Goal: Task Accomplishment & Management: Understand process/instructions

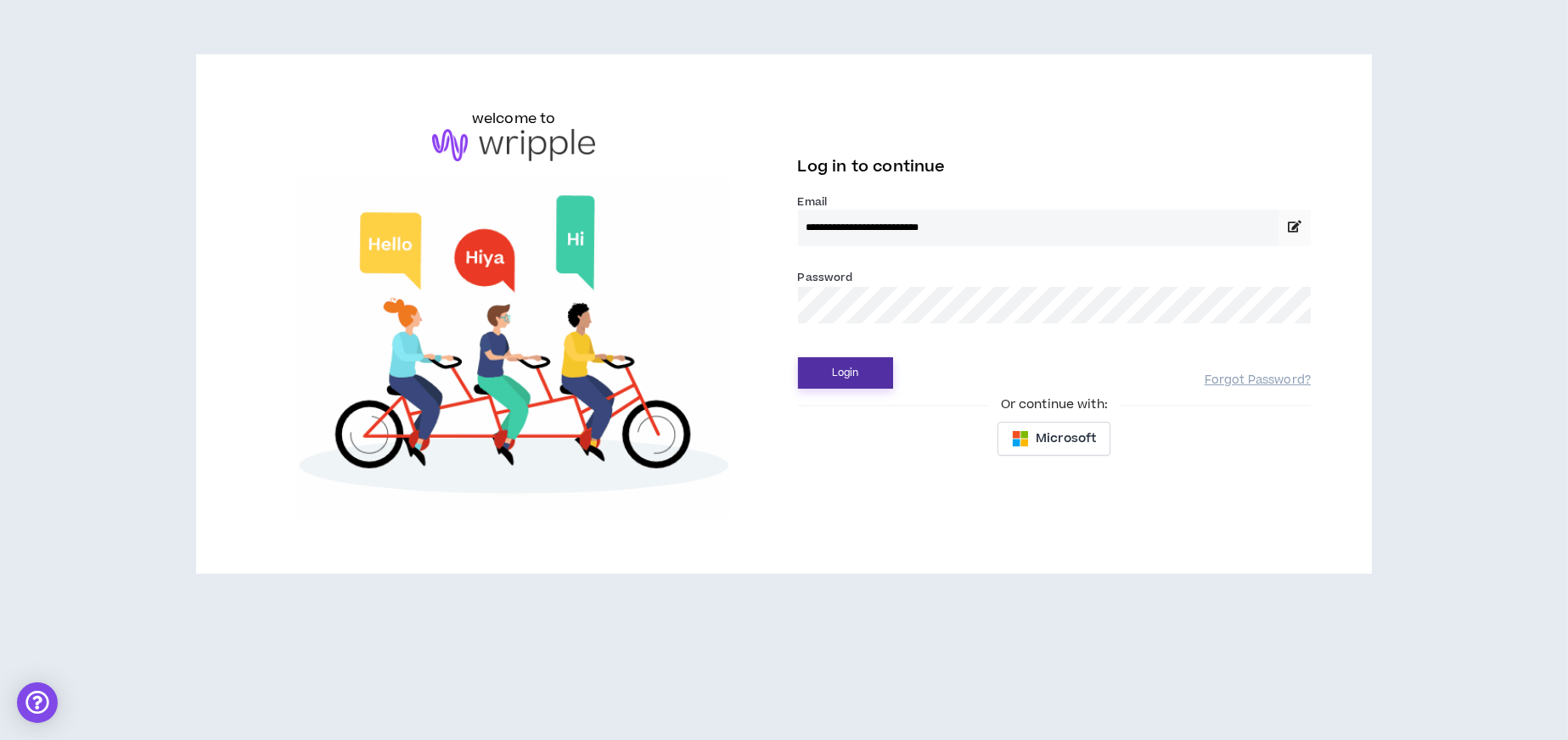
click at [855, 367] on button "Login" at bounding box center [846, 372] width 95 height 31
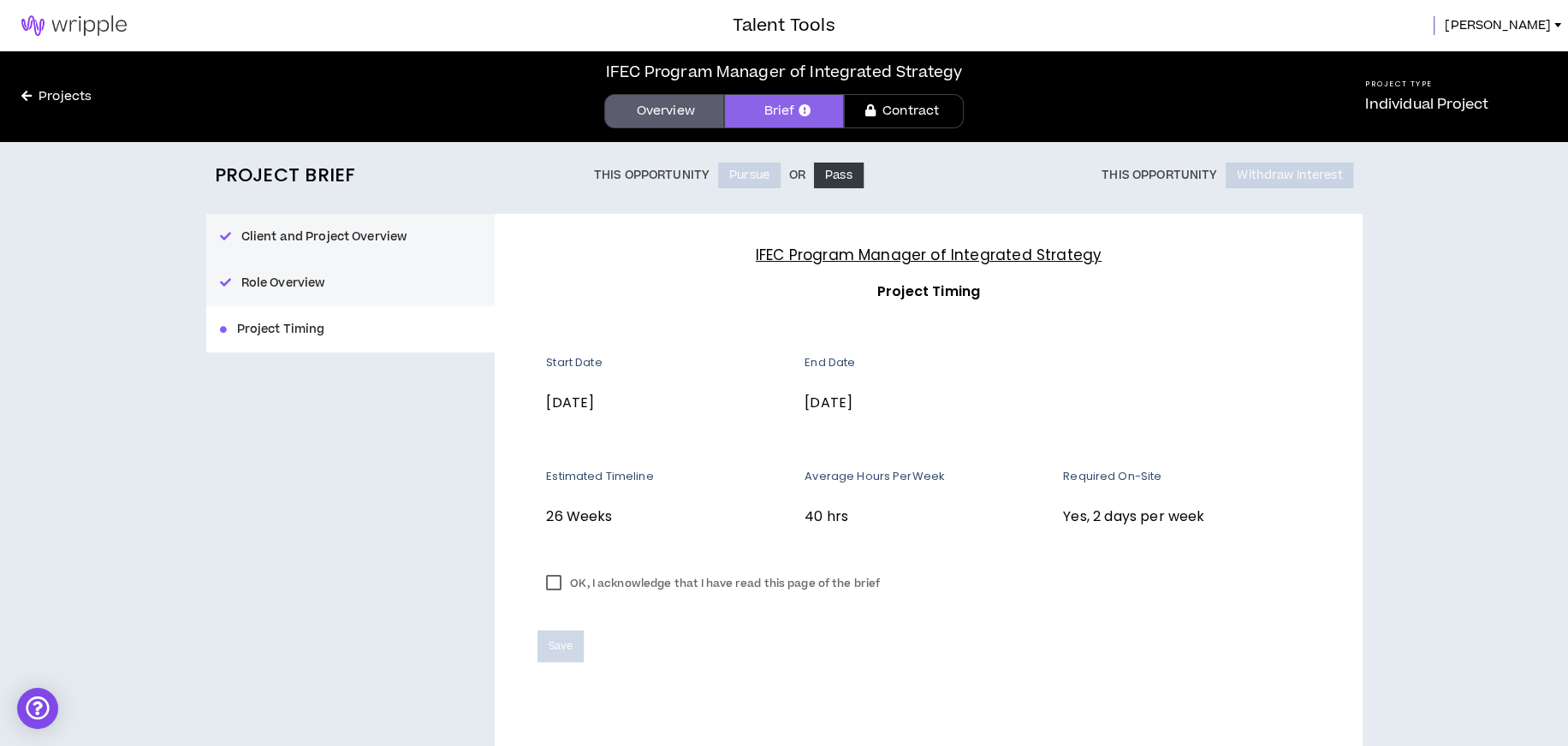
click at [555, 586] on label "OK, I acknowledge that I have read this page of the brief" at bounding box center [713, 583] width 351 height 26
click at [563, 643] on span "Save" at bounding box center [560, 646] width 23 height 16
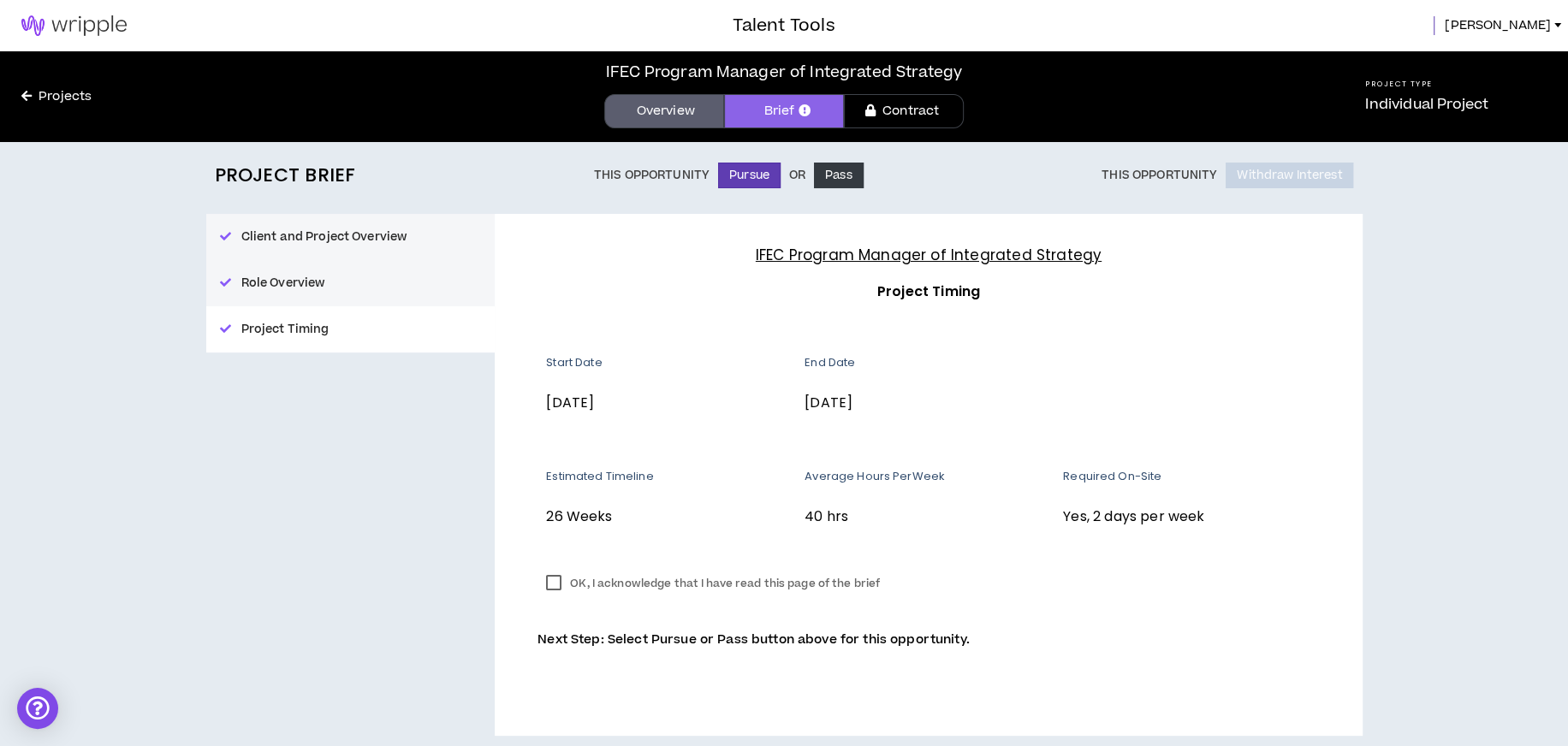
click at [779, 102] on link "Brief" at bounding box center [783, 112] width 120 height 34
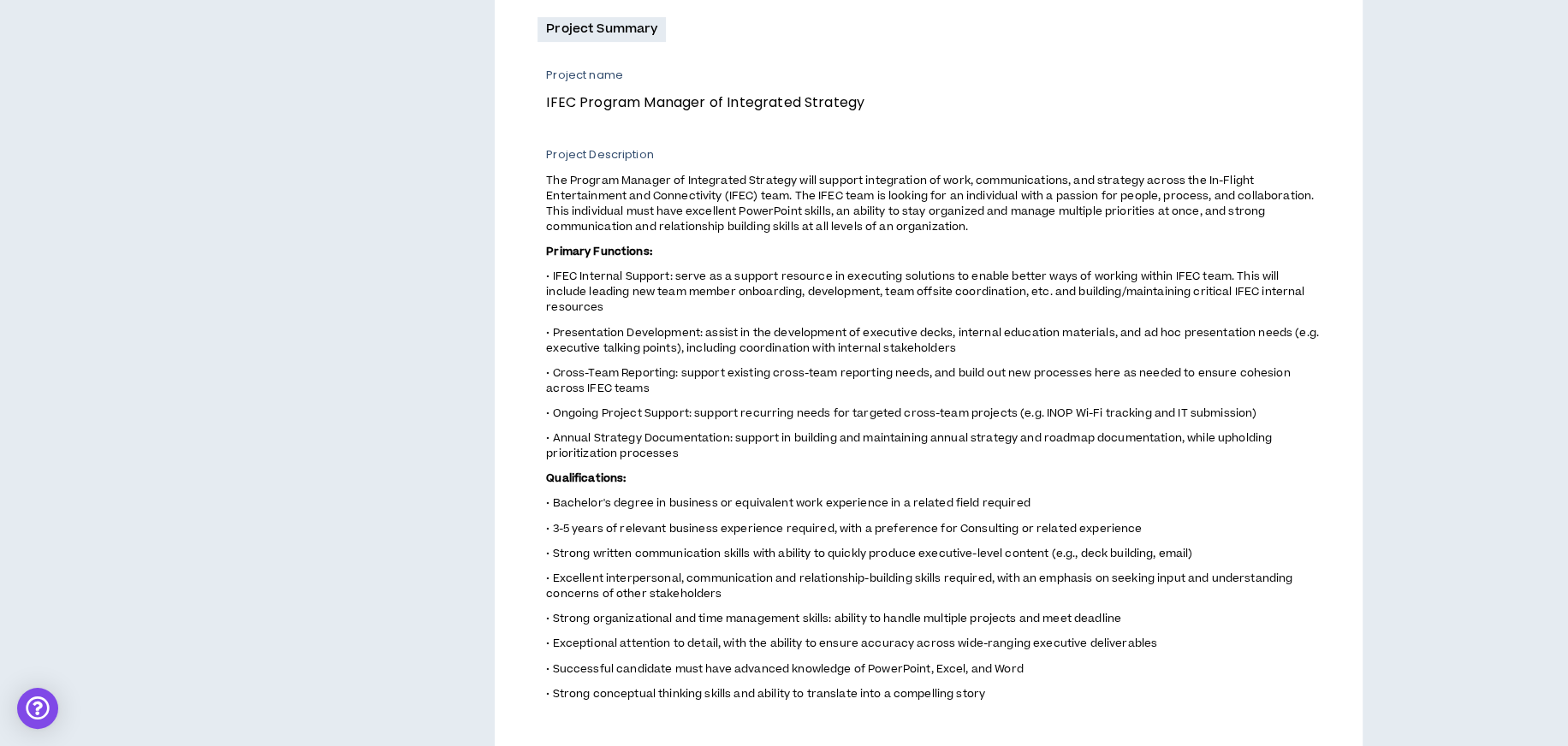
scroll to position [625, 0]
